Goal: Find specific page/section: Find specific page/section

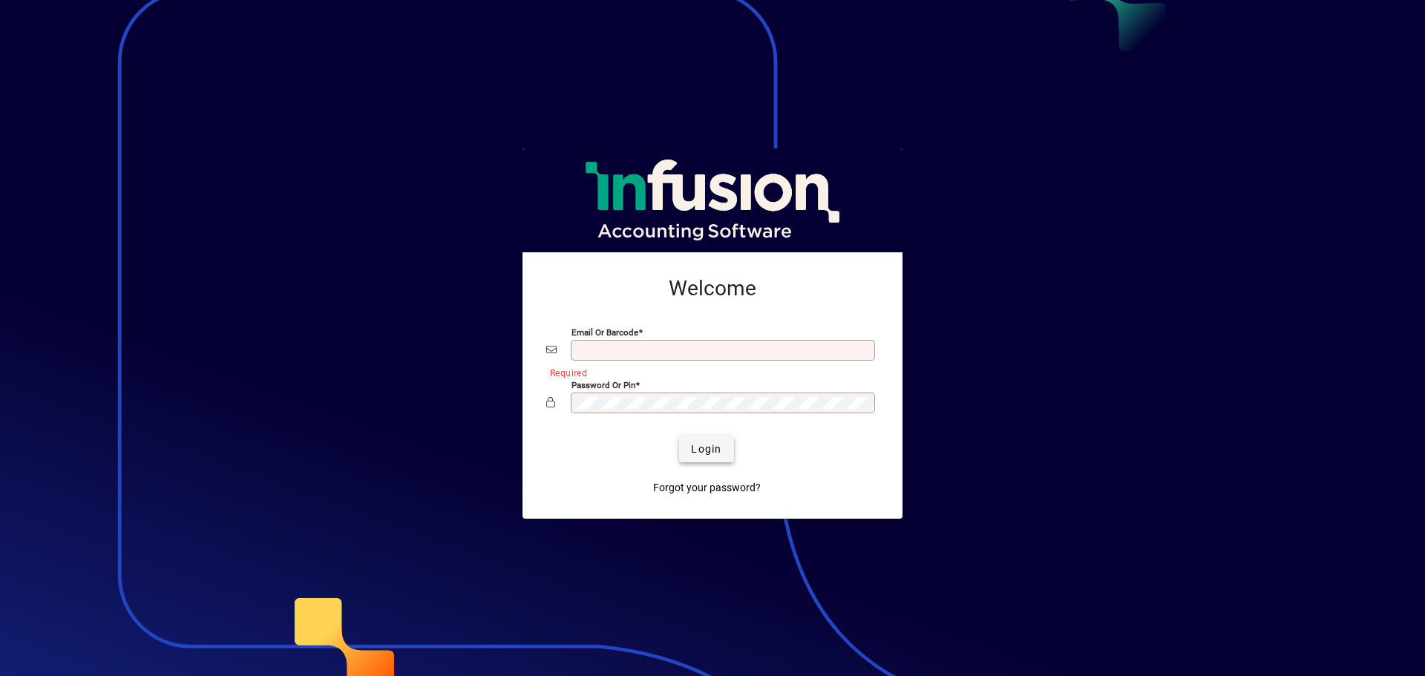
type input "**********"
click at [715, 453] on span "Login" at bounding box center [706, 450] width 30 height 16
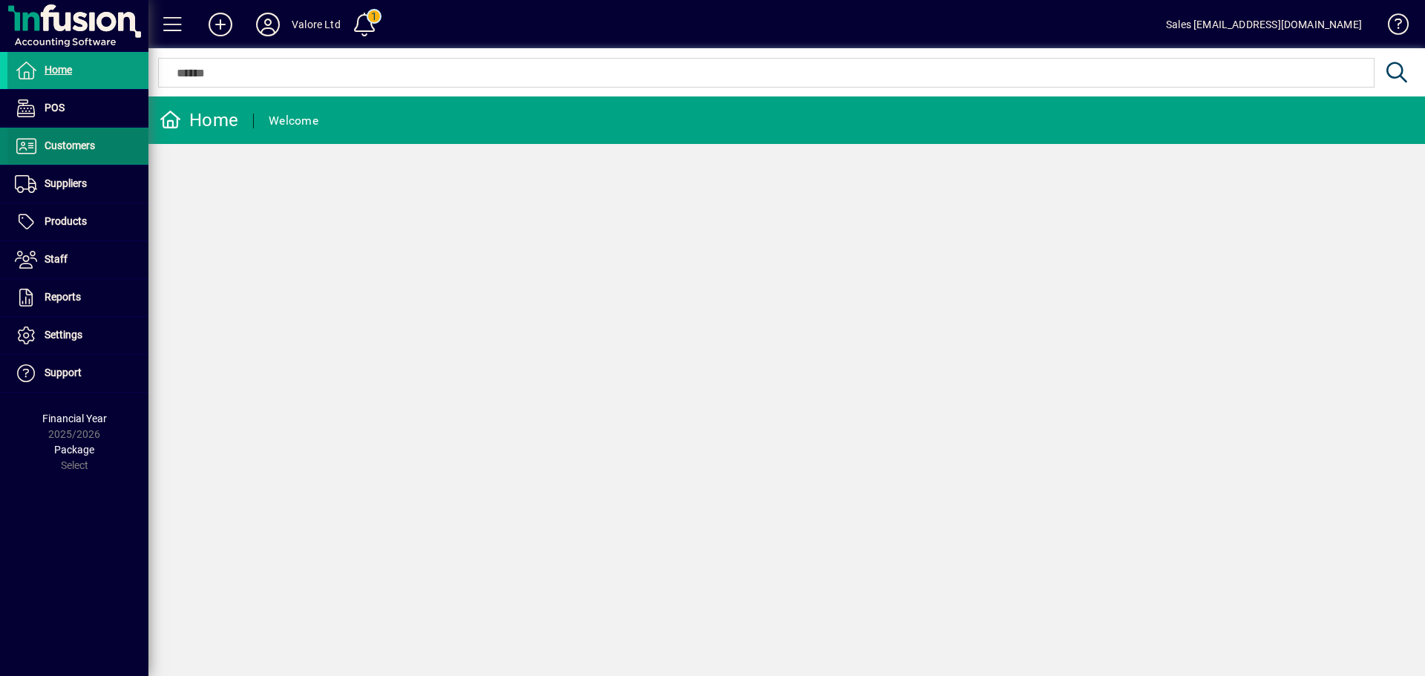
click at [93, 132] on span at bounding box center [77, 146] width 141 height 36
